Goal: Task Accomplishment & Management: Complete application form

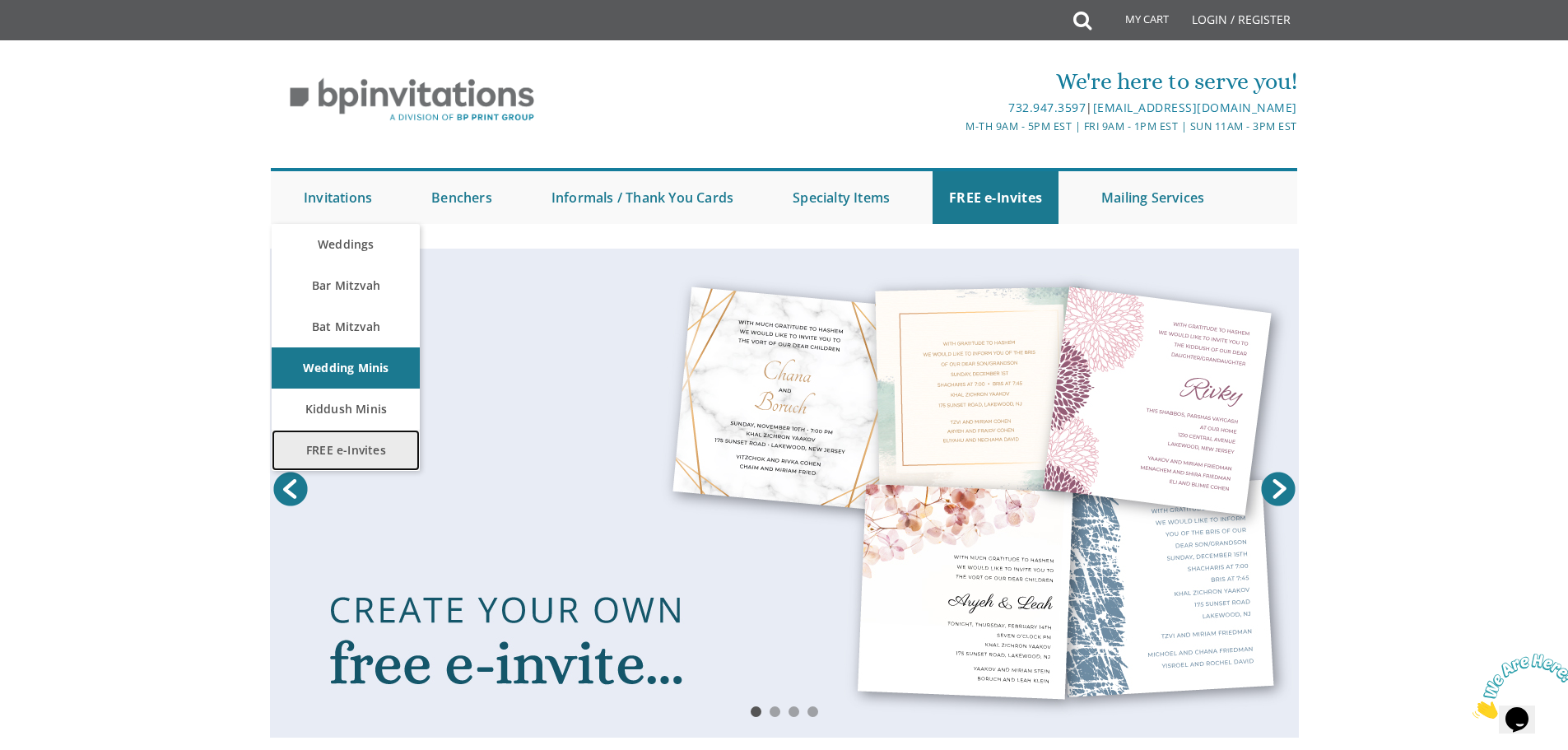
click at [336, 449] on link "FREE e-Invites" at bounding box center [346, 450] width 148 height 41
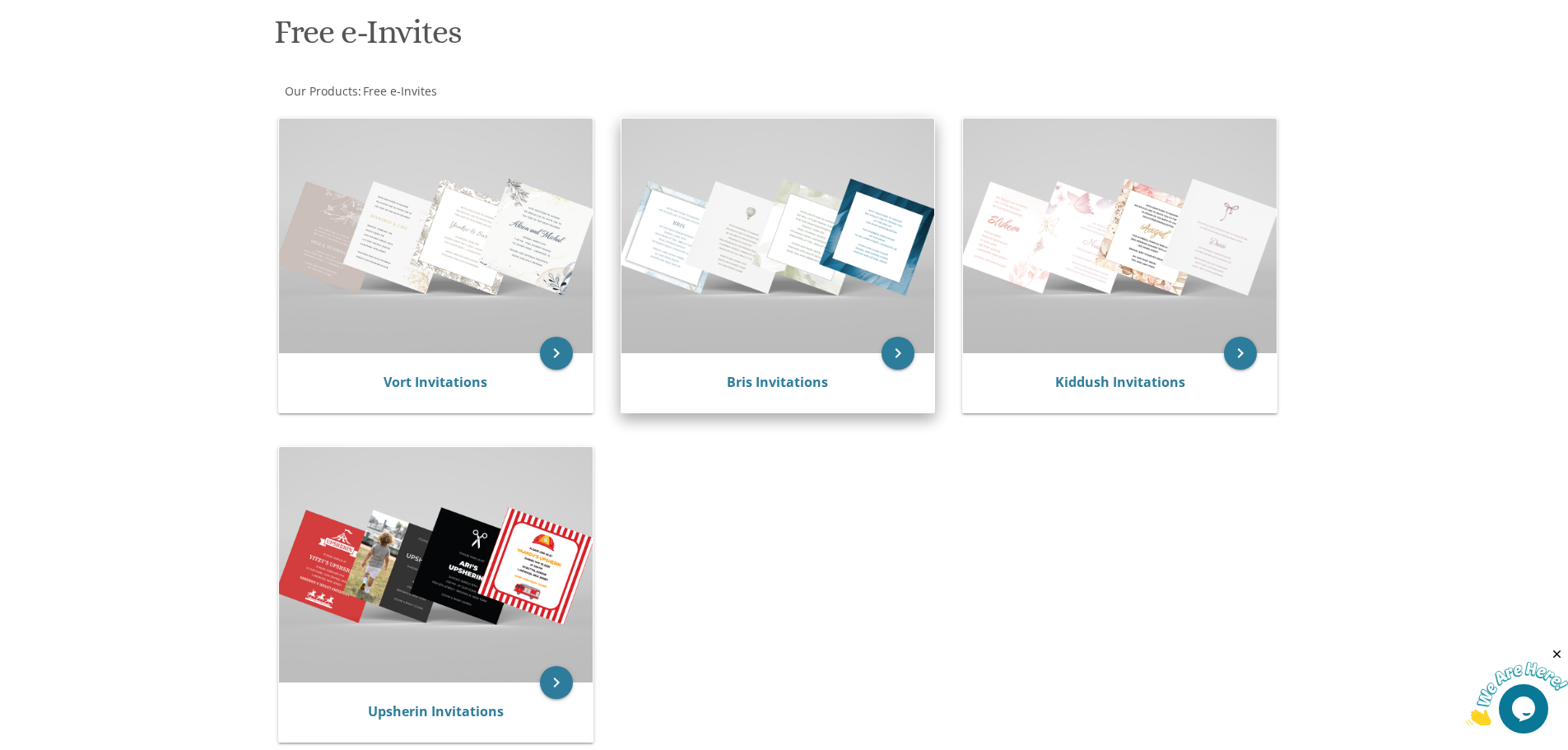
click at [820, 237] on img at bounding box center [779, 235] width 314 height 234
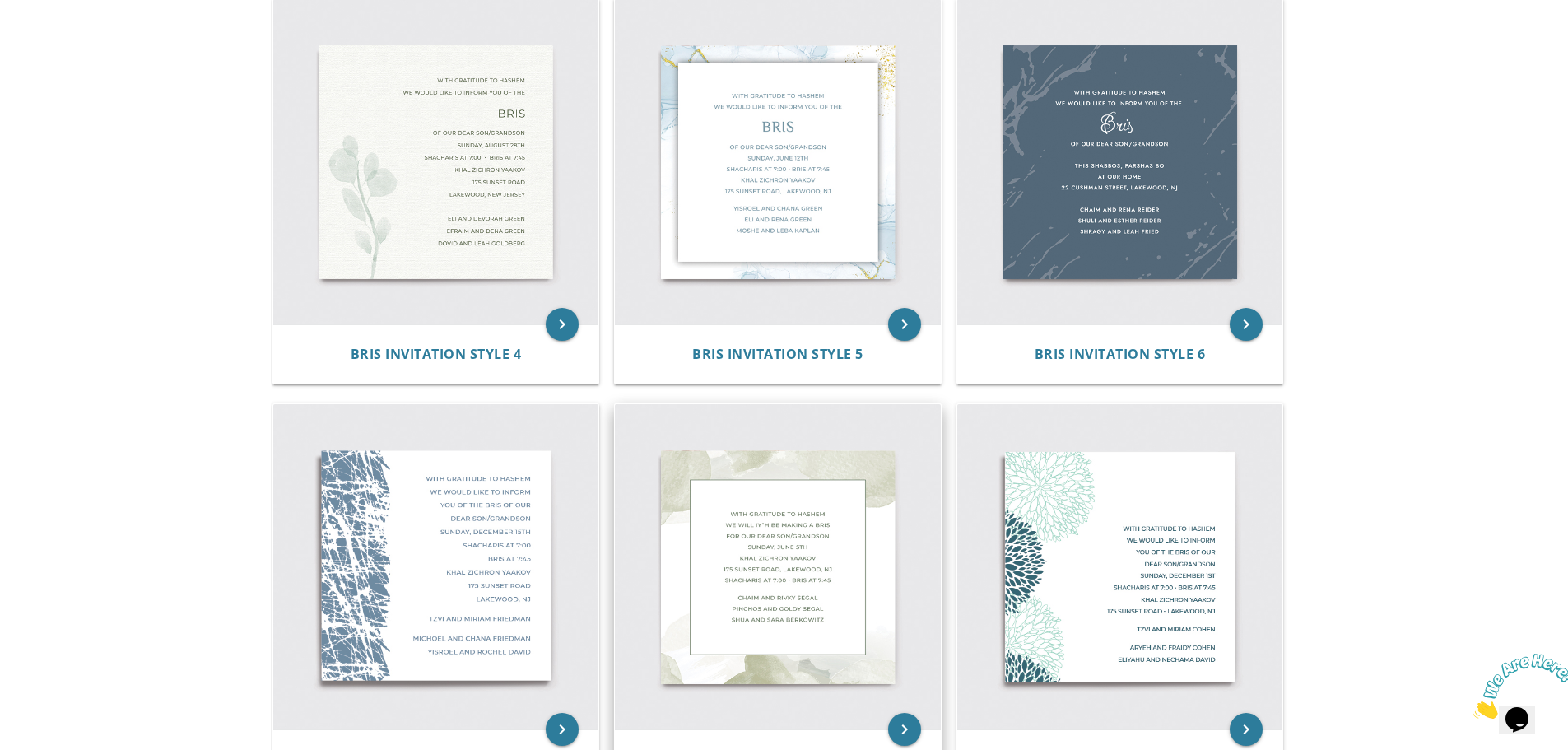
scroll to position [741, 0]
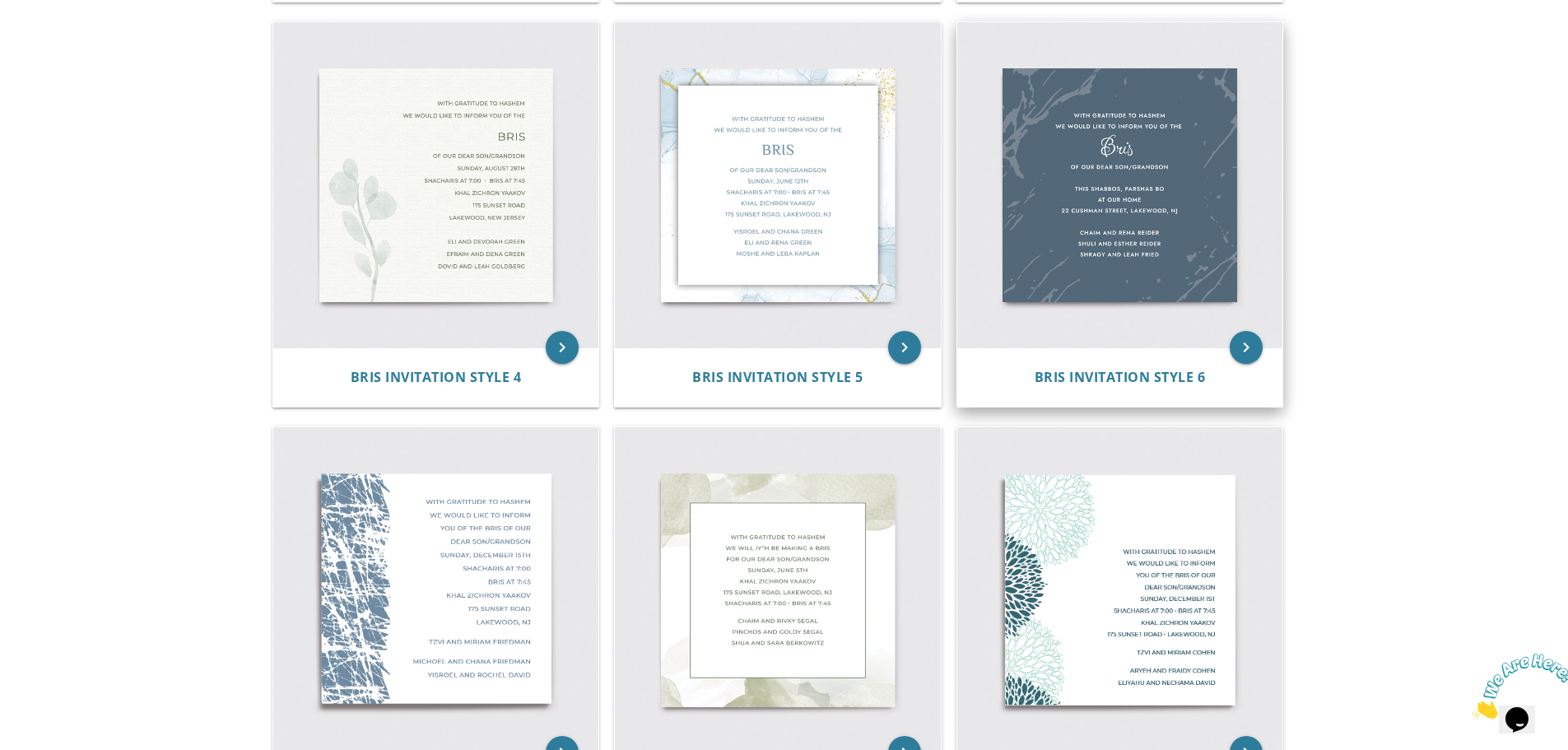
click at [1081, 285] on img at bounding box center [1120, 185] width 326 height 326
click at [1247, 350] on icon "keyboard_arrow_right" at bounding box center [1246, 347] width 33 height 33
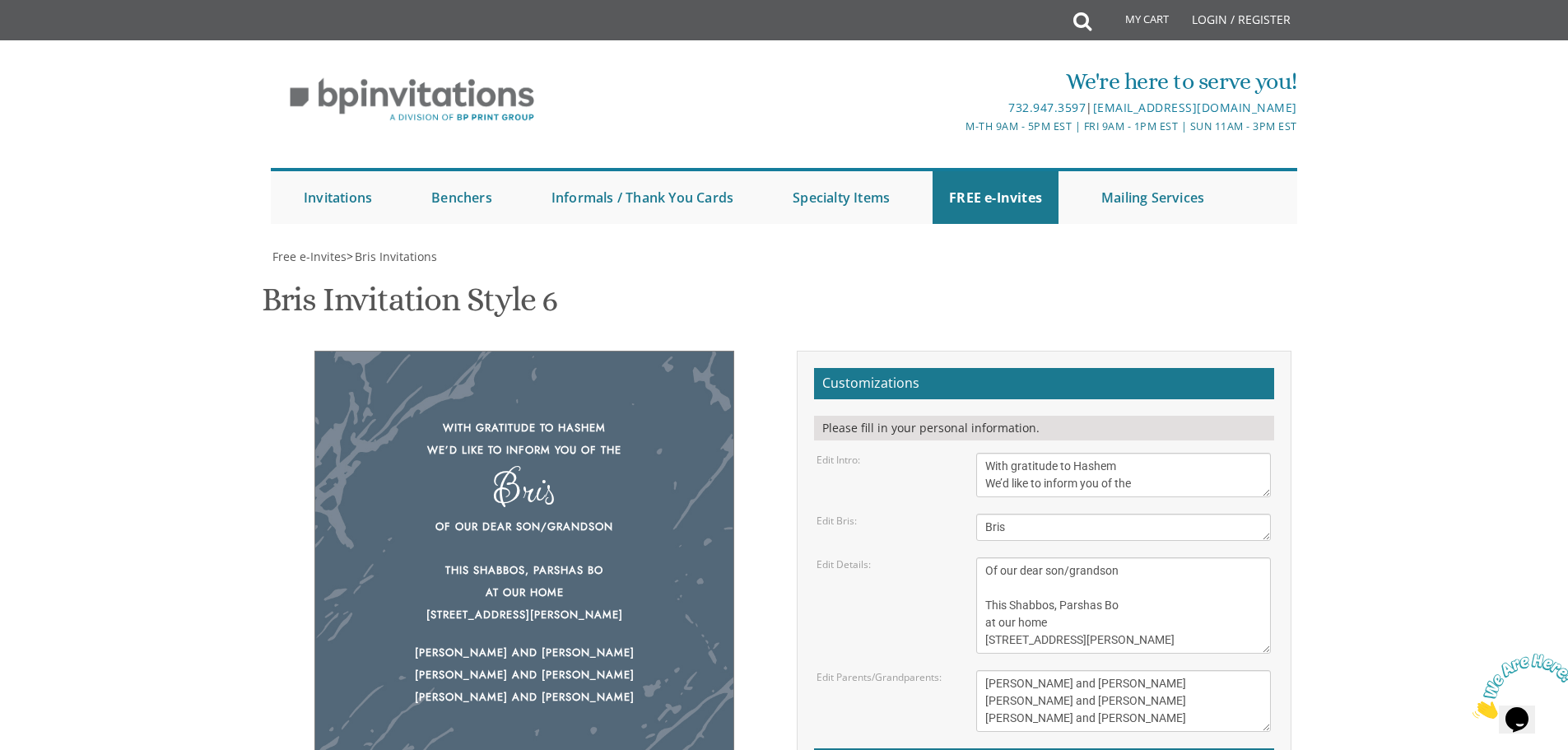
scroll to position [247, 0]
drag, startPoint x: 1067, startPoint y: 327, endPoint x: 1137, endPoint y: 322, distance: 70.2
click at [1137, 558] on textarea "Of our dear son/grandson This Shabbos, Parshas Bo at our home [STREET_ADDRESS][…" at bounding box center [1124, 605] width 295 height 96
drag, startPoint x: 1161, startPoint y: 395, endPoint x: 980, endPoint y: 363, distance: 183.8
click at [980, 558] on textarea "Of our dear son/grandson This Shabbos, Parshas Bo at our home [STREET_ADDRESS][…" at bounding box center [1124, 605] width 295 height 96
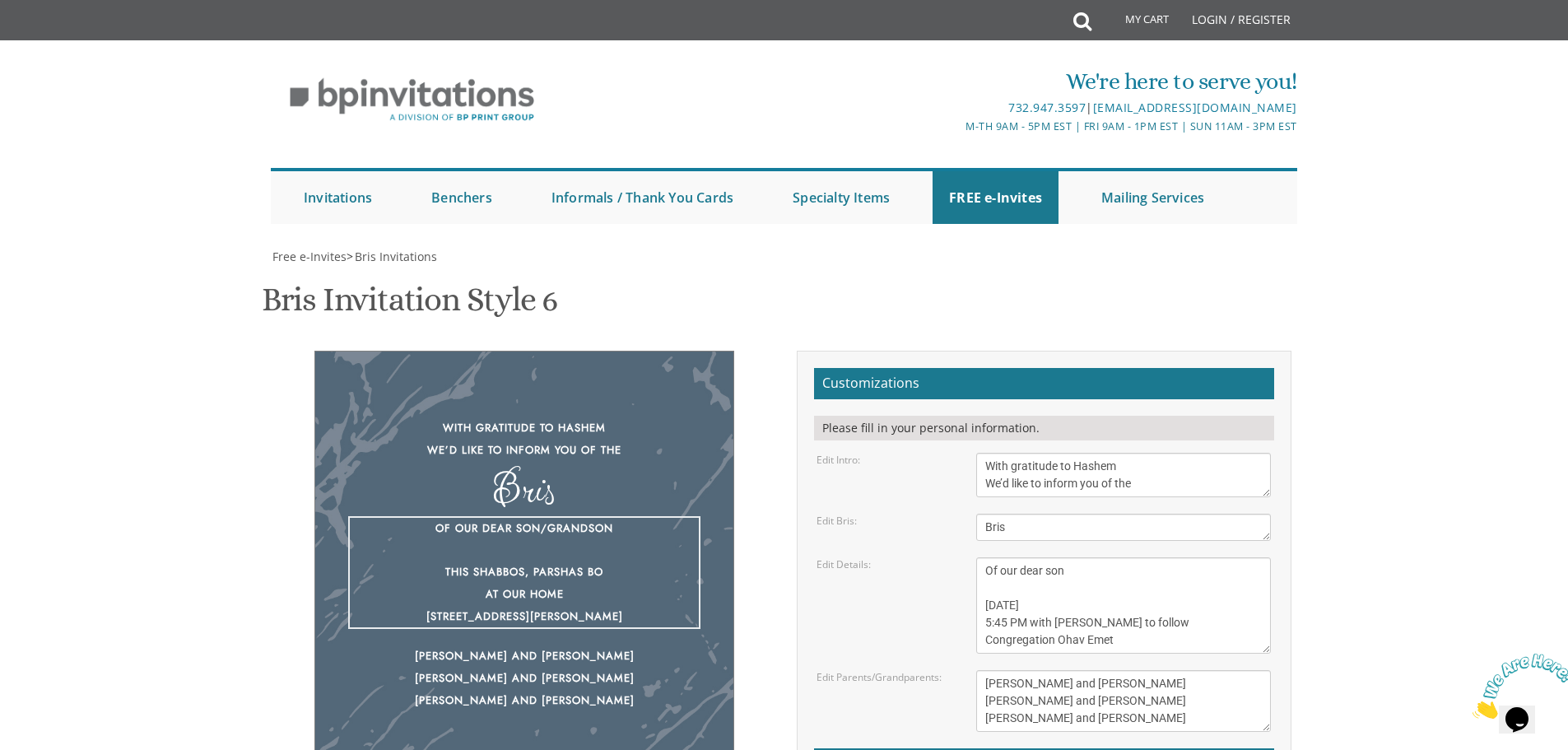
scroll to position [12, 0]
click at [1113, 558] on textarea "Of our dear son/grandson This Shabbos, Parshas Bo at our home [STREET_ADDRESS][…" at bounding box center [1124, 605] width 295 height 96
paste textarea "[STREET_ADDRESS]"
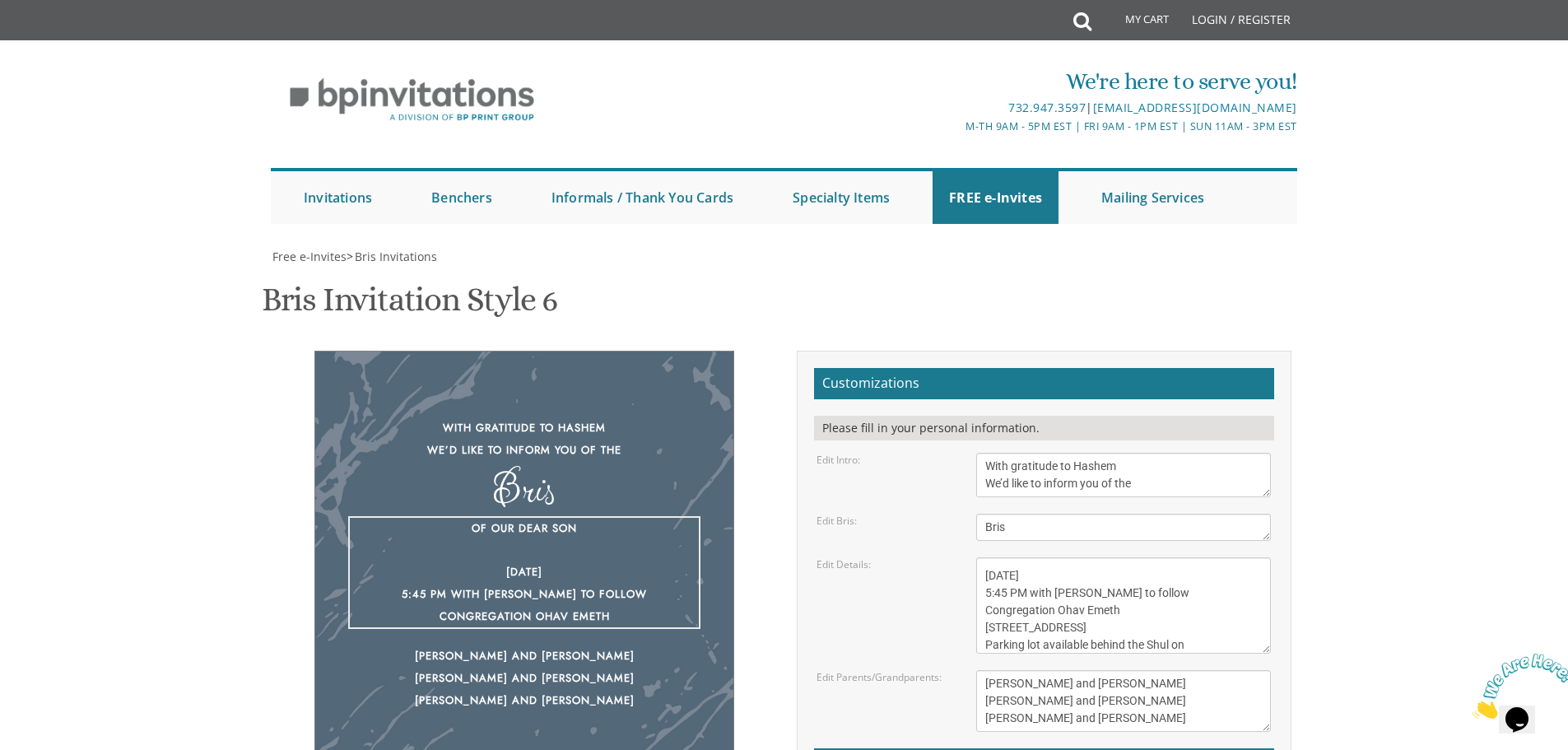
type textarea "Of our dear son [DATE] 5:45 PM with [PERSON_NAME] to follow Congregation Ohav E…"
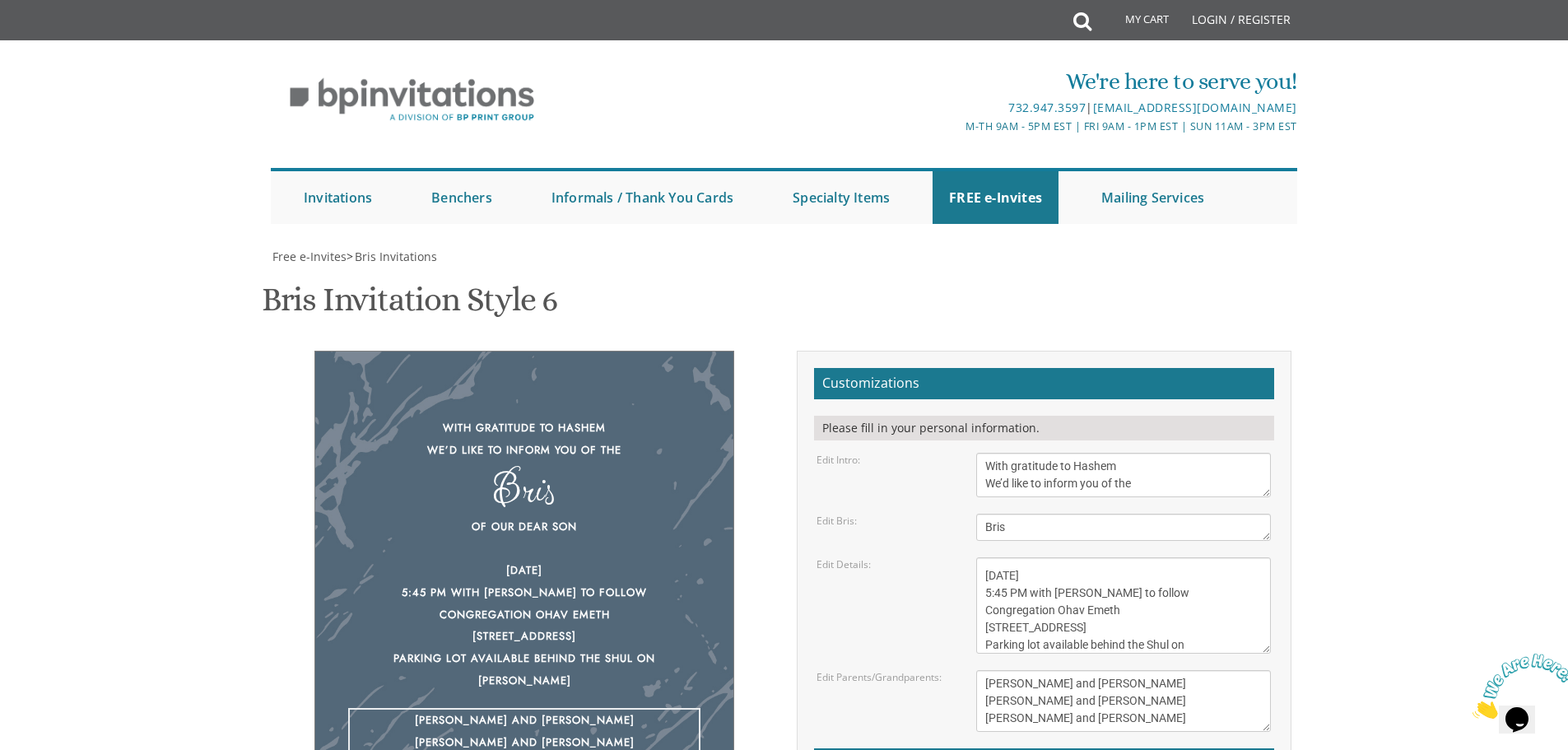
drag, startPoint x: 1123, startPoint y: 473, endPoint x: 984, endPoint y: 456, distance: 140.0
click at [987, 671] on textarea "[PERSON_NAME] and [PERSON_NAME] [PERSON_NAME] and [PERSON_NAME] [PERSON_NAME] a…" at bounding box center [1124, 701] width 295 height 62
click at [978, 671] on textarea "[PERSON_NAME] and [PERSON_NAME] [PERSON_NAME] and [PERSON_NAME] [PERSON_NAME] a…" at bounding box center [1124, 701] width 295 height 62
drag, startPoint x: 1237, startPoint y: 456, endPoint x: 980, endPoint y: 433, distance: 258.0
click at [980, 671] on textarea "[PERSON_NAME] and [PERSON_NAME] [PERSON_NAME] and [PERSON_NAME] [PERSON_NAME] a…" at bounding box center [1124, 701] width 295 height 62
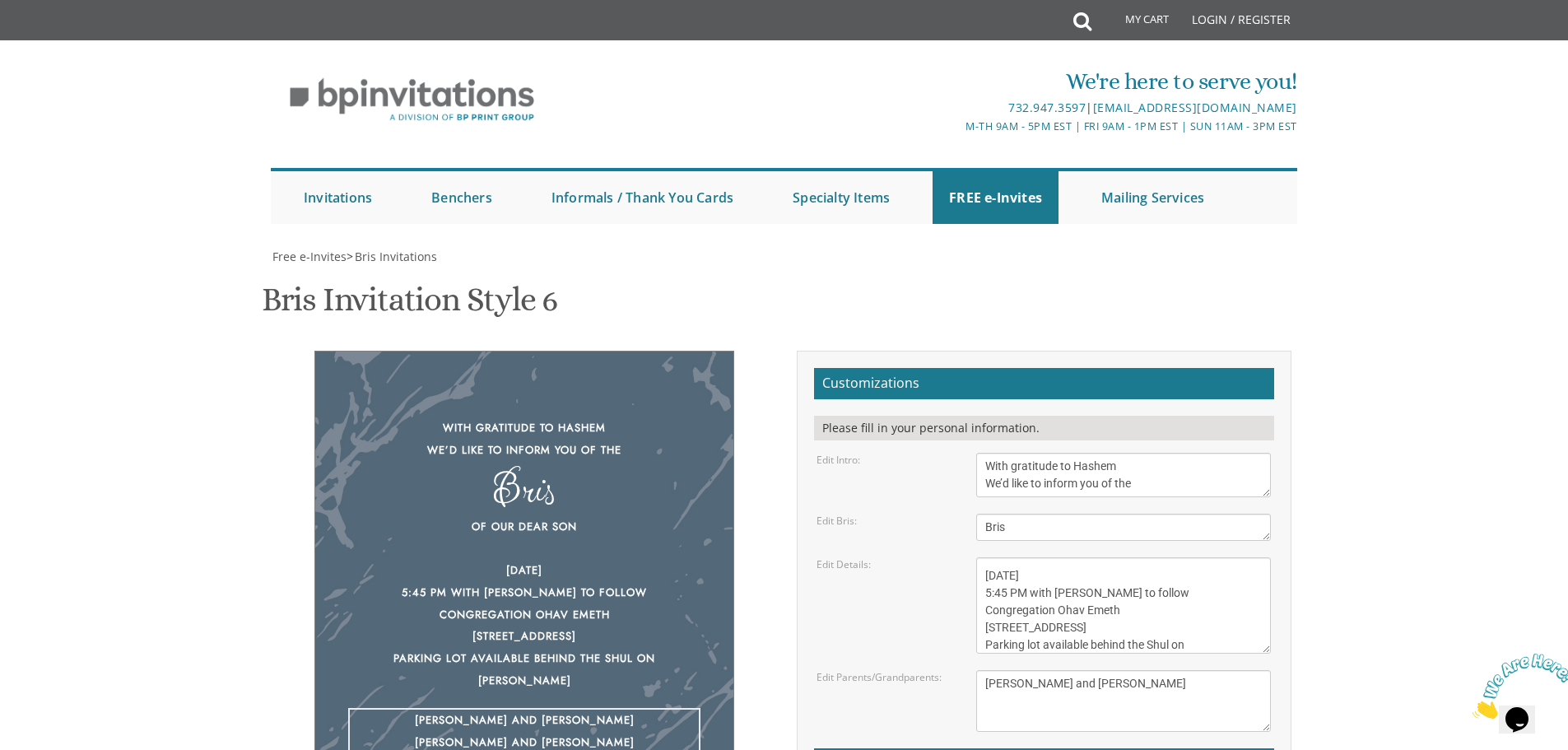
type textarea "[PERSON_NAME] and [PERSON_NAME]"
type input "[PERSON_NAME][EMAIL_ADDRESS][PERSON_NAME][DOMAIN_NAME]"
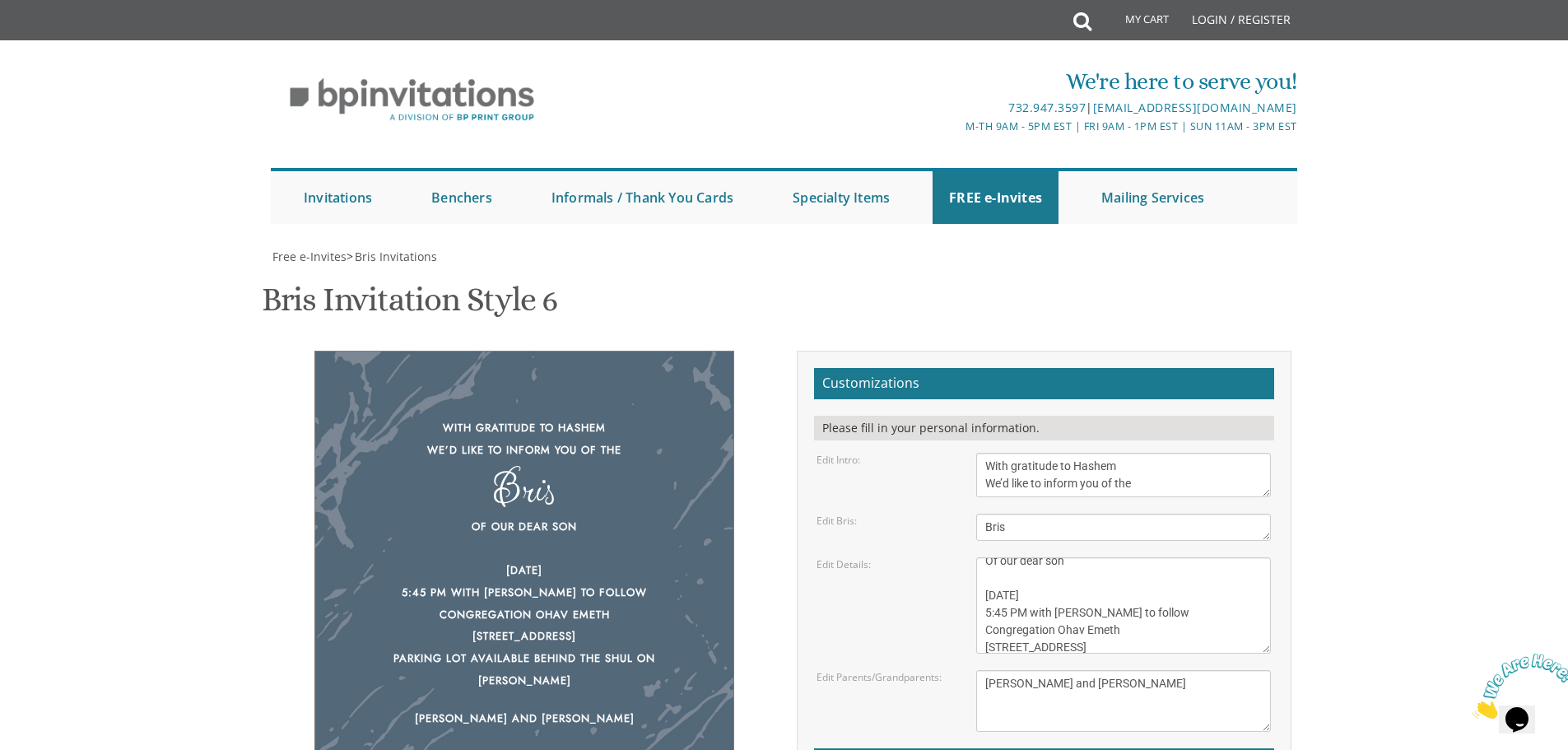
scroll to position [0, 0]
click at [891, 558] on div "Edit Details: Of our dear son/grandson This Shabbos, Parshas Bo at our home [ST…" at bounding box center [1043, 605] width 479 height 96
